Goal: Task Accomplishment & Management: Use online tool/utility

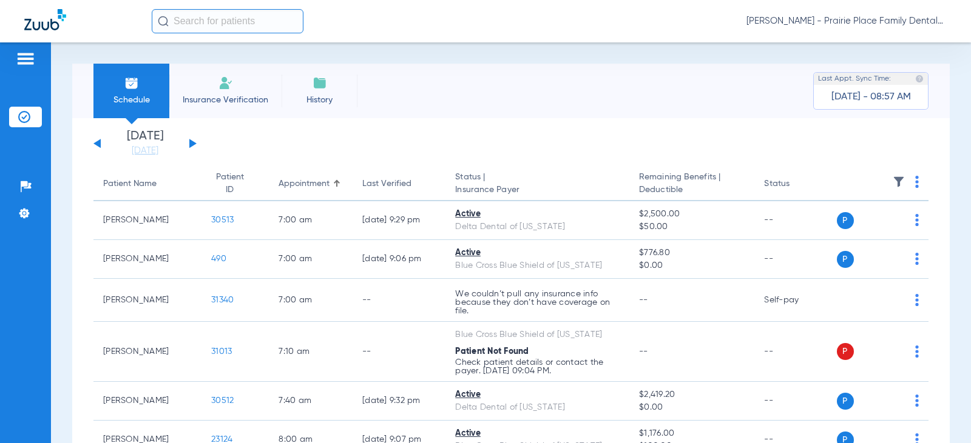
click at [190, 146] on button at bounding box center [192, 143] width 7 height 9
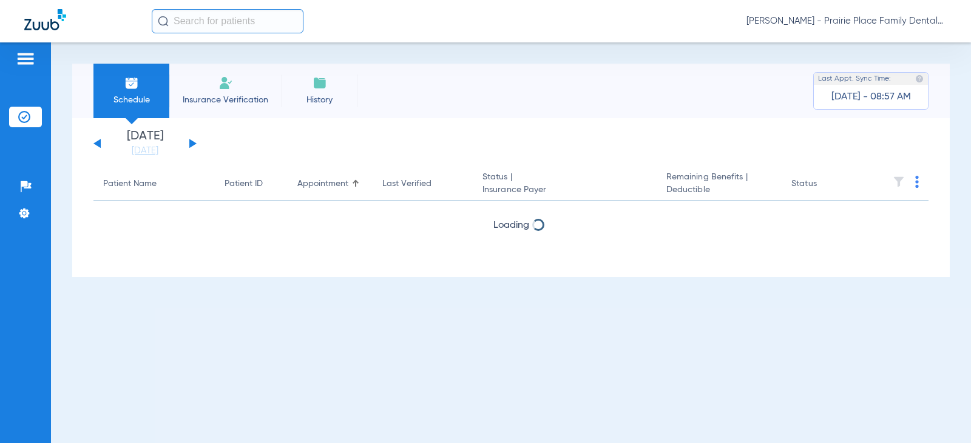
click at [190, 146] on button at bounding box center [192, 143] width 7 height 9
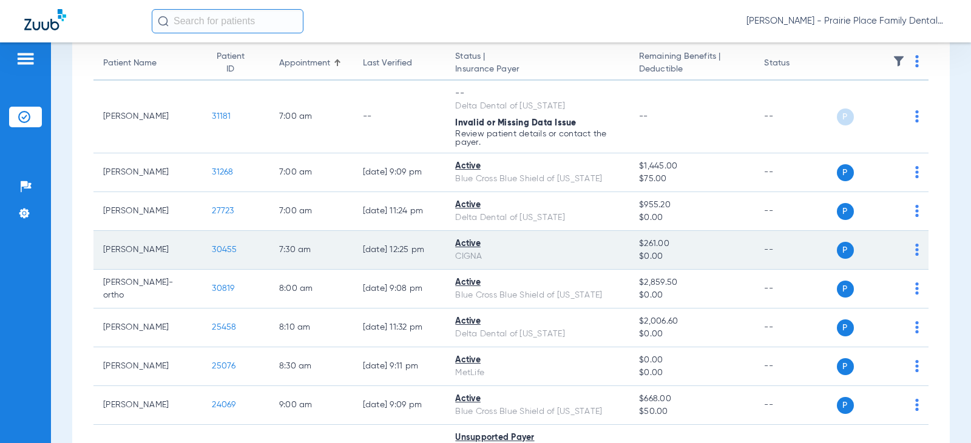
scroll to position [121, 0]
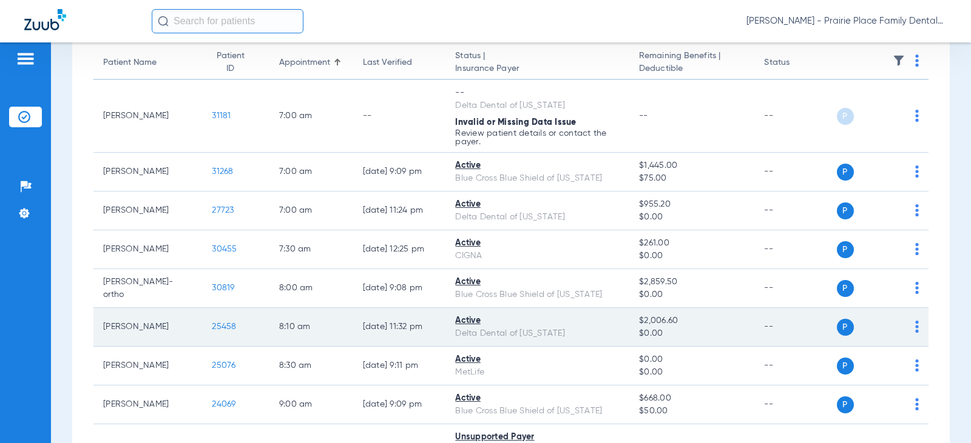
click at [223, 325] on span "25458" at bounding box center [224, 327] width 24 height 8
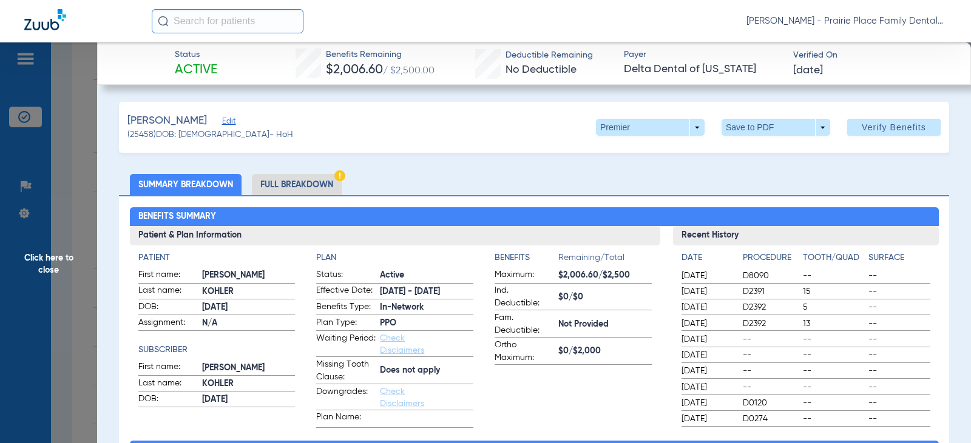
click at [477, 179] on ul "Summary Breakdown Full Breakdown" at bounding box center [534, 184] width 830 height 21
click at [309, 186] on li "Full Breakdown" at bounding box center [297, 184] width 90 height 21
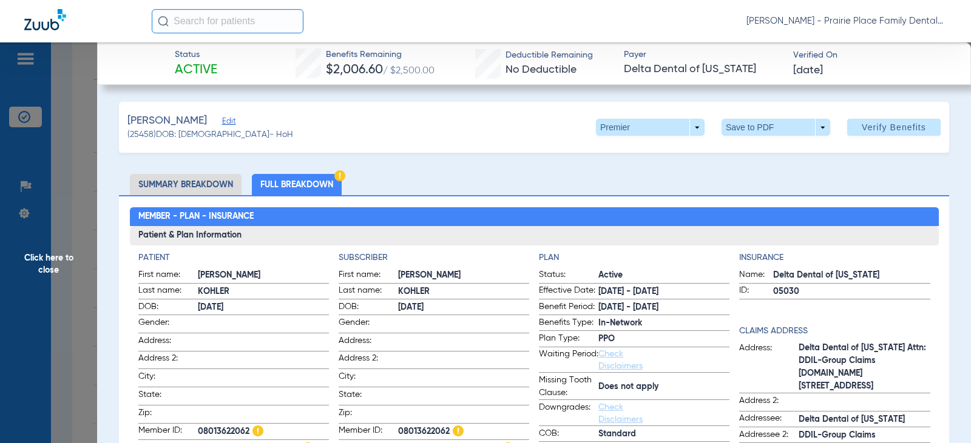
scroll to position [243, 0]
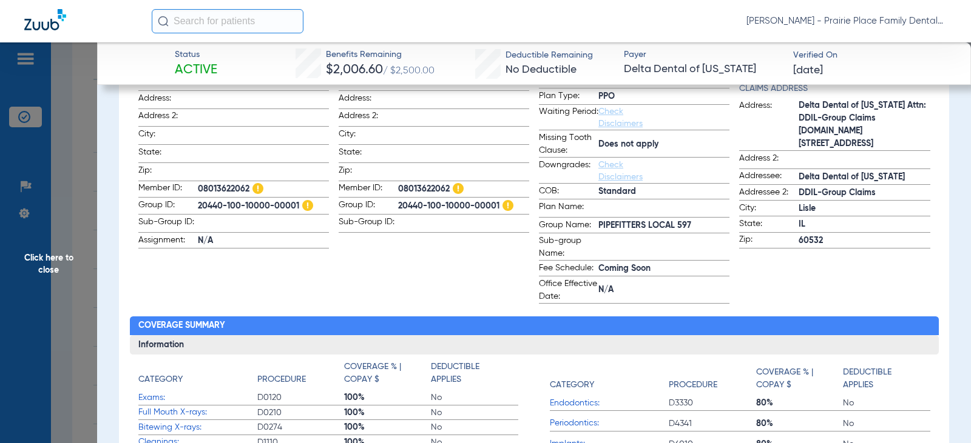
click at [769, 289] on div "Insurance Name: Delta Dental of [US_STATE] ID: 05030 Claims Address Address: De…" at bounding box center [834, 156] width 190 height 295
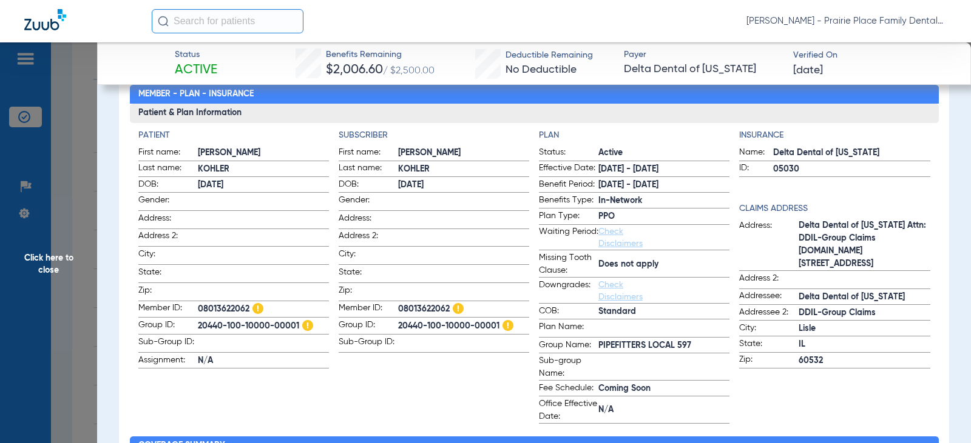
scroll to position [121, 0]
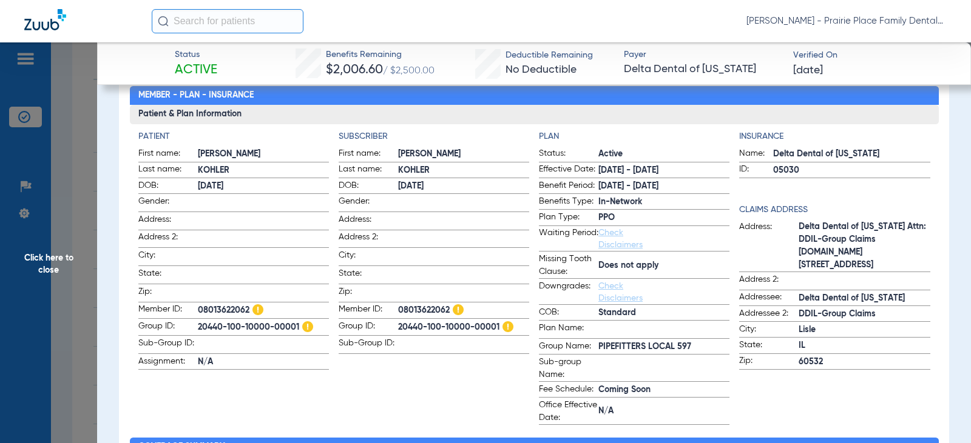
click at [22, 270] on span "Click here to close" at bounding box center [48, 263] width 97 height 443
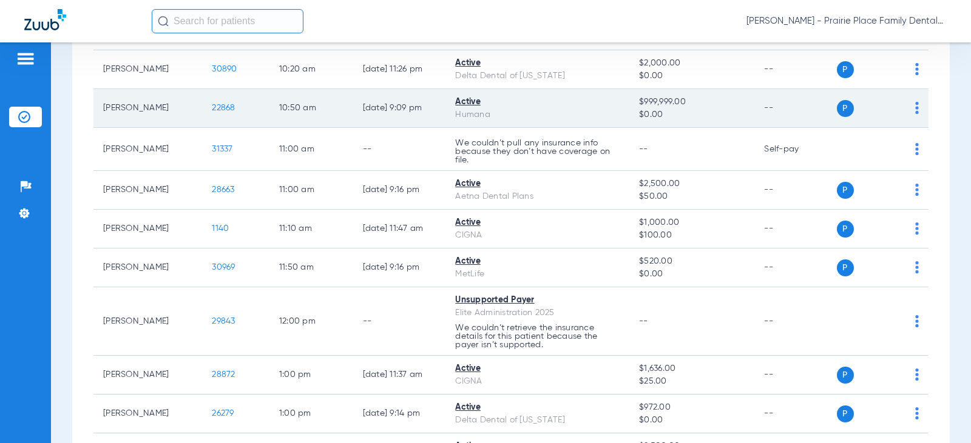
scroll to position [789, 0]
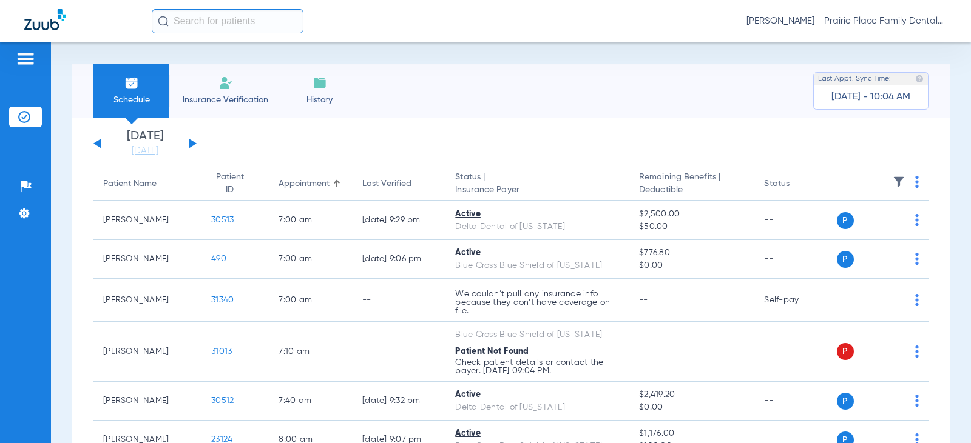
click at [195, 145] on div "Saturday 08-02-2025 Sunday 08-03-2025 Monday 08-04-2025 Tuesday 08-05-2025 Wedn…" at bounding box center [144, 143] width 103 height 27
click at [191, 144] on button at bounding box center [192, 143] width 7 height 9
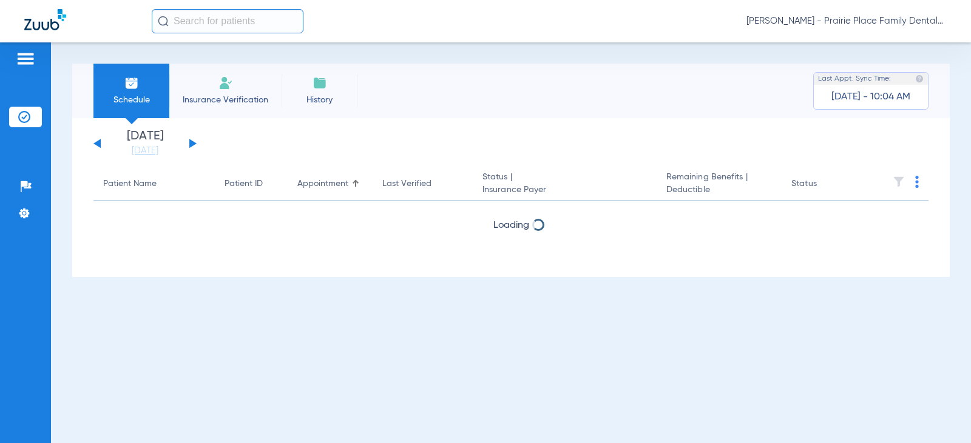
click at [191, 144] on button at bounding box center [192, 143] width 7 height 9
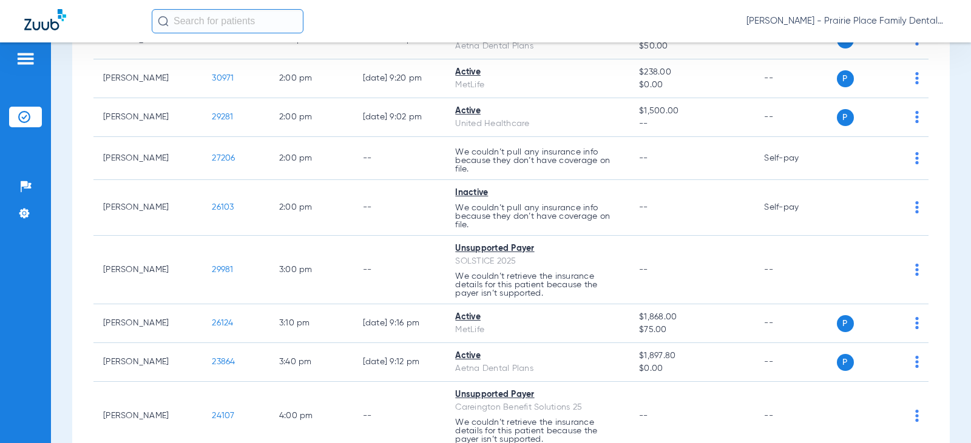
scroll to position [1213, 0]
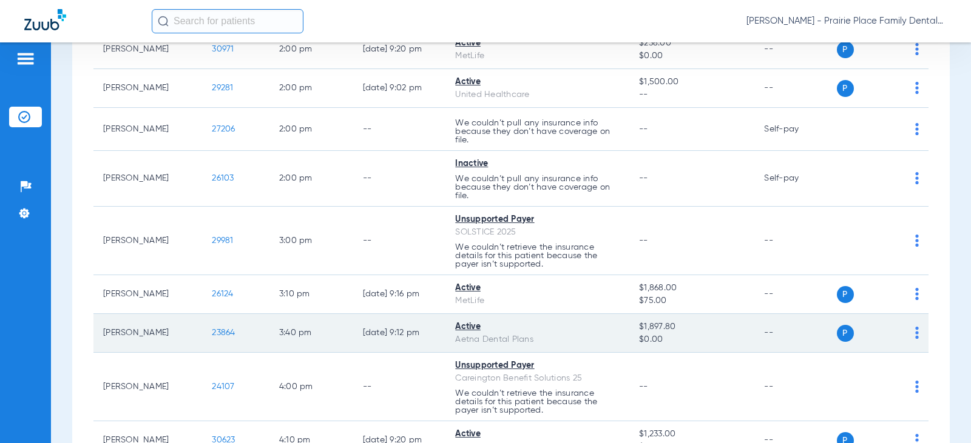
click at [213, 332] on span "23864" at bounding box center [223, 333] width 23 height 8
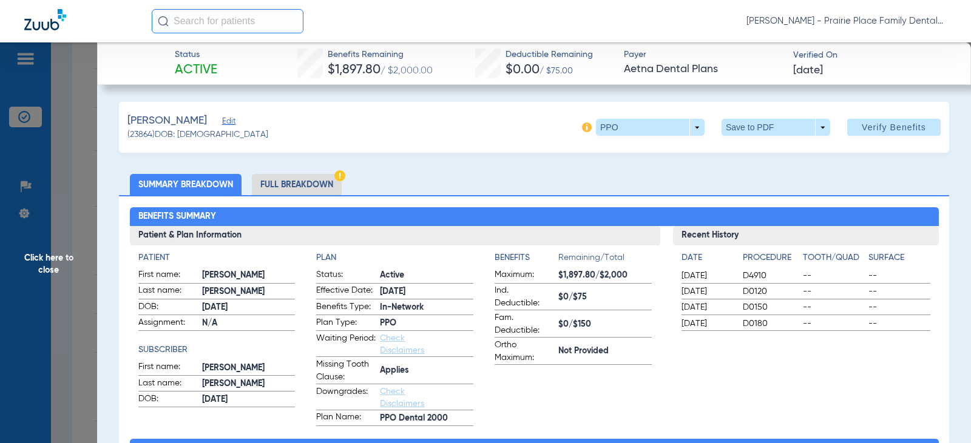
click at [312, 180] on li "Full Breakdown" at bounding box center [297, 184] width 90 height 21
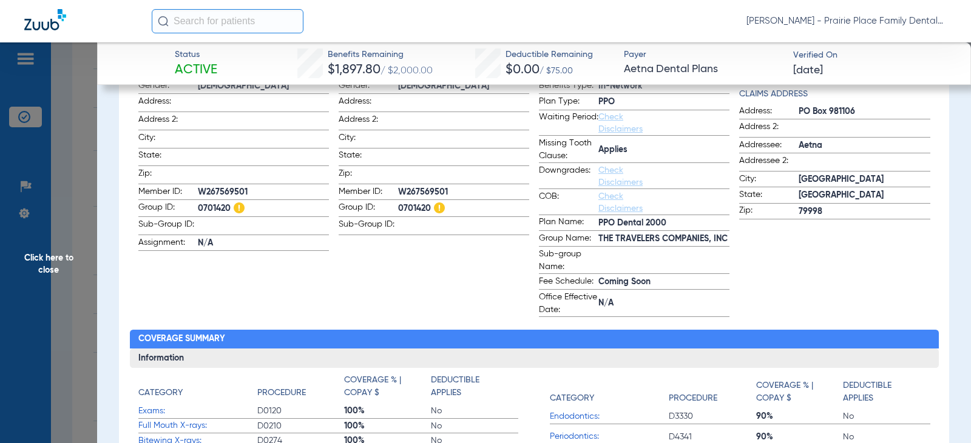
scroll to position [182, 0]
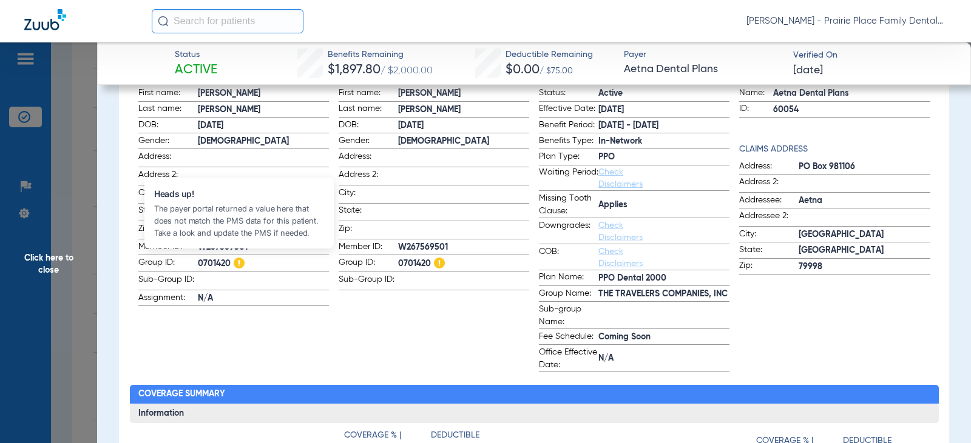
click at [234, 263] on img at bounding box center [239, 263] width 11 height 11
click at [238, 262] on img at bounding box center [239, 263] width 11 height 11
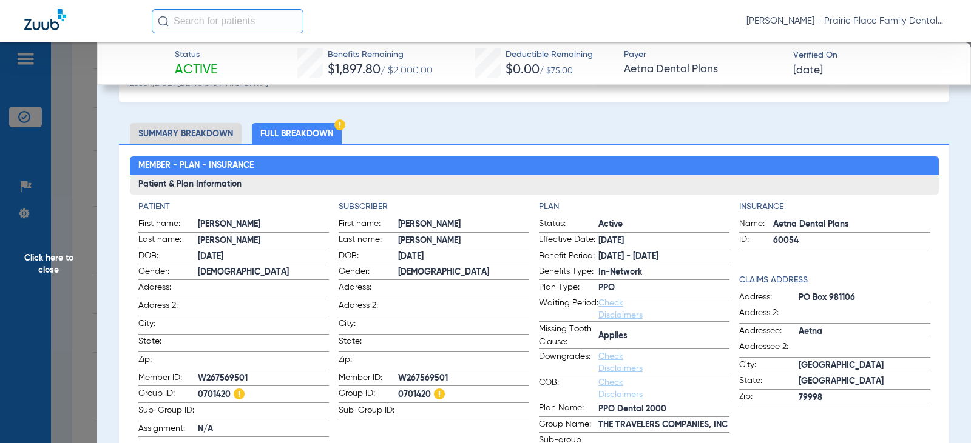
scroll to position [0, 0]
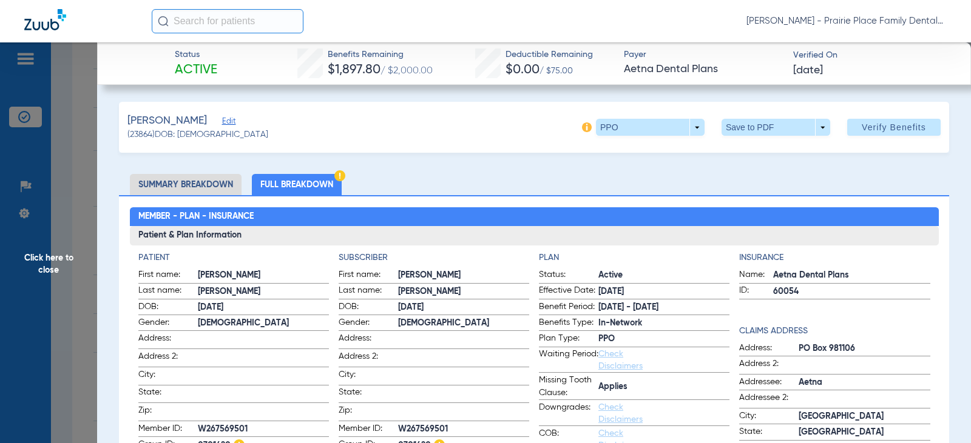
click at [52, 257] on span "Click here to close" at bounding box center [48, 263] width 97 height 443
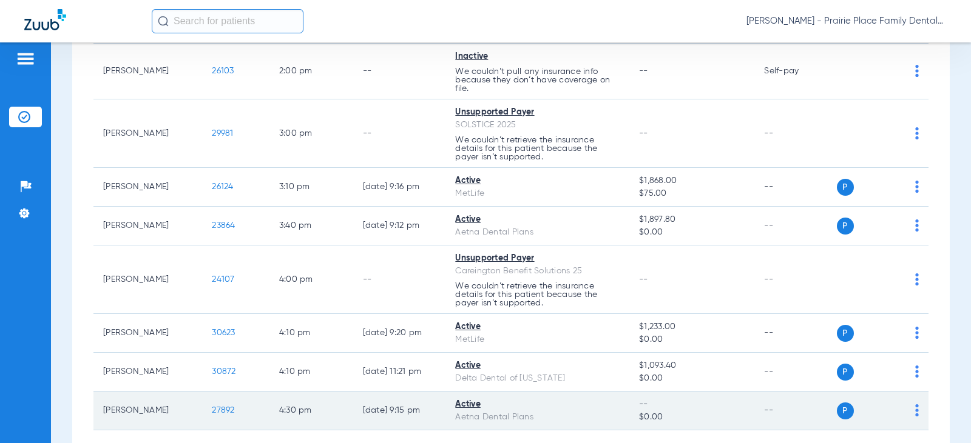
scroll to position [1386, 0]
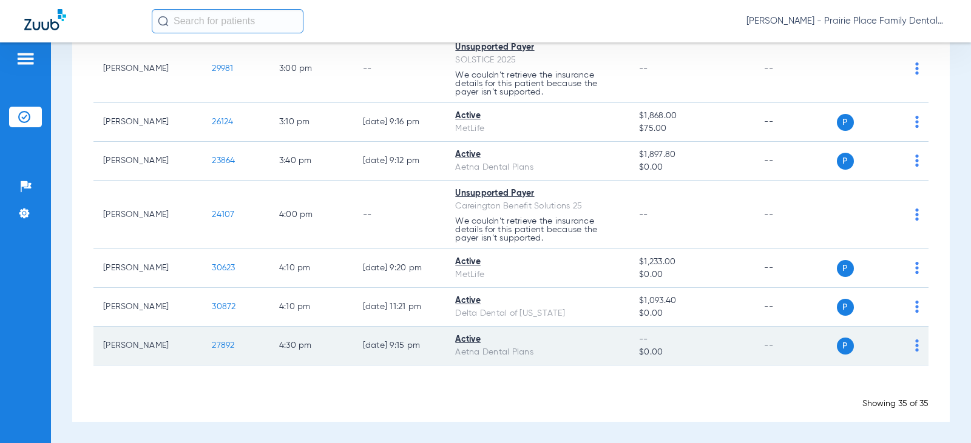
click at [217, 349] on span "27892" at bounding box center [223, 346] width 22 height 8
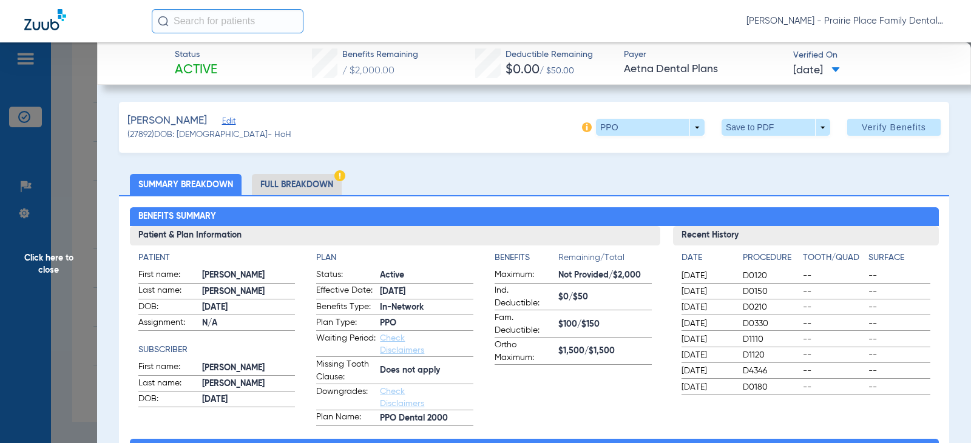
click at [294, 187] on li "Full Breakdown" at bounding box center [297, 184] width 90 height 21
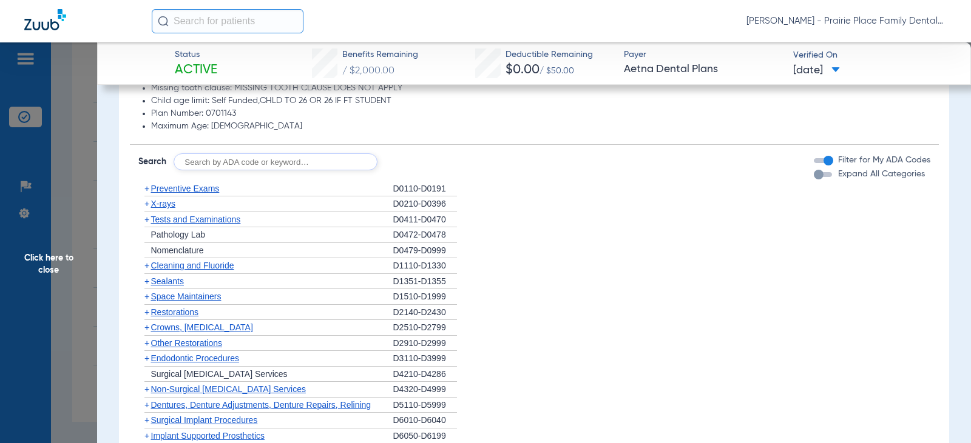
scroll to position [971, 0]
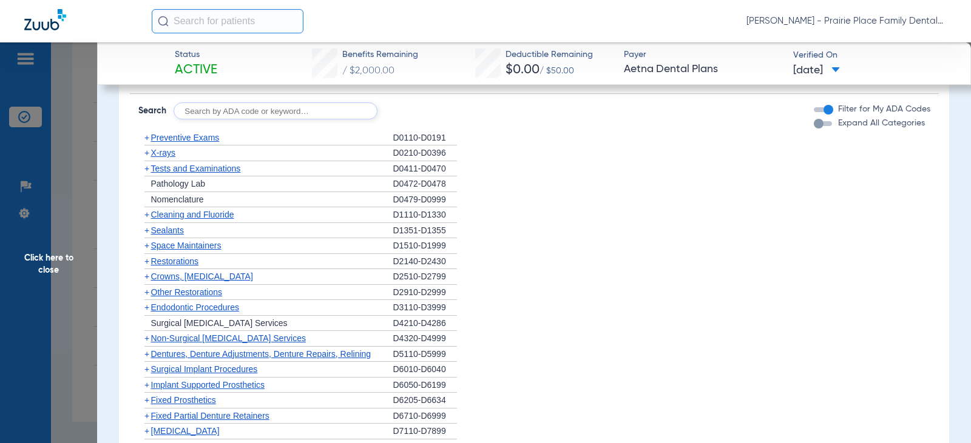
click at [815, 129] on div "Expand All Categories" at bounding box center [869, 123] width 111 height 13
click at [817, 126] on div "button" at bounding box center [823, 123] width 18 height 5
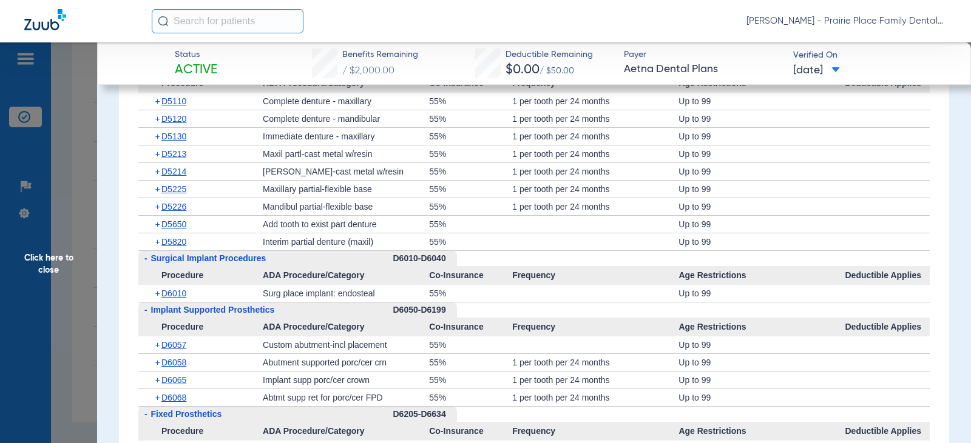
scroll to position [2548, 0]
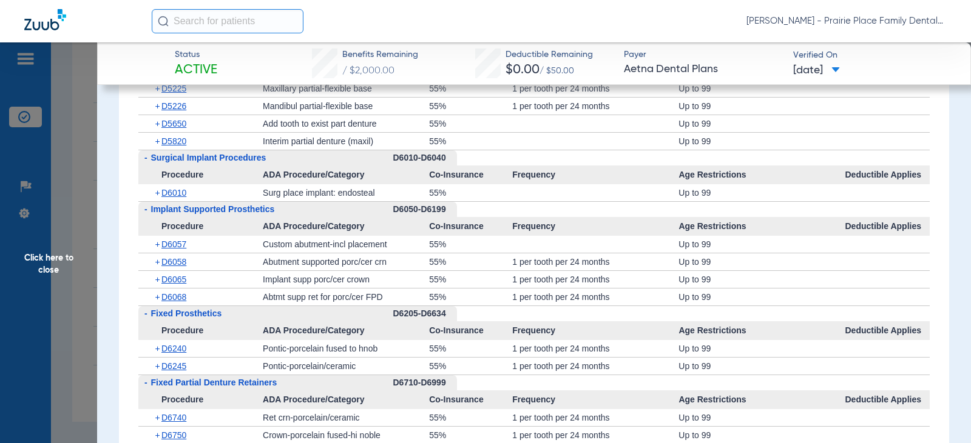
click at [42, 264] on span "Click here to close" at bounding box center [48, 263] width 97 height 443
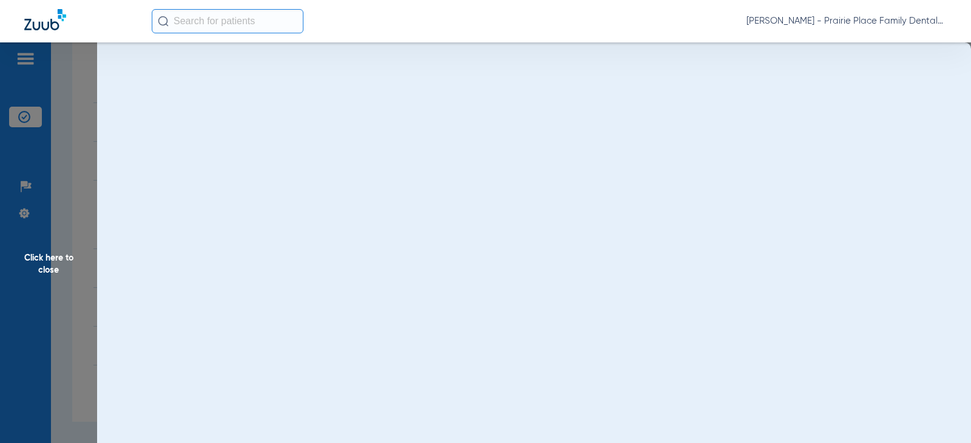
scroll to position [0, 0]
